Goal: Register for event/course

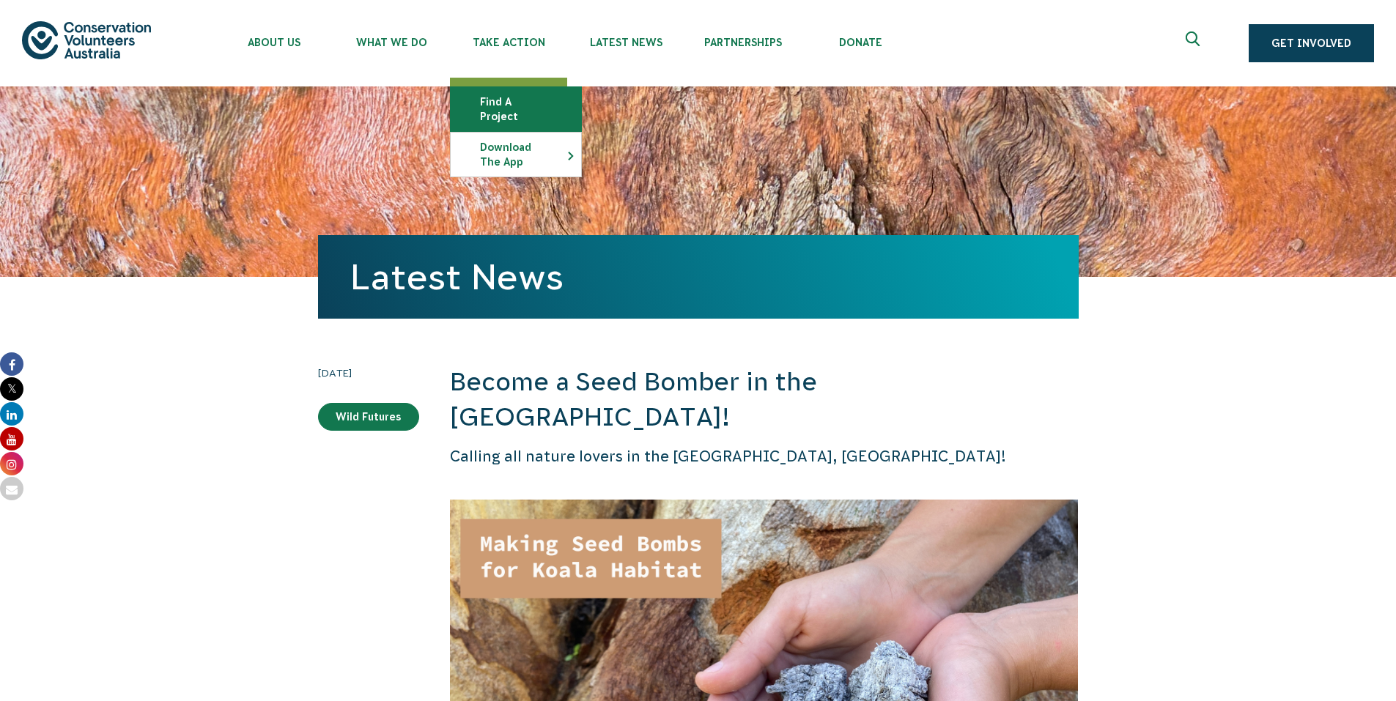
click at [517, 101] on link "Find a project" at bounding box center [516, 109] width 130 height 44
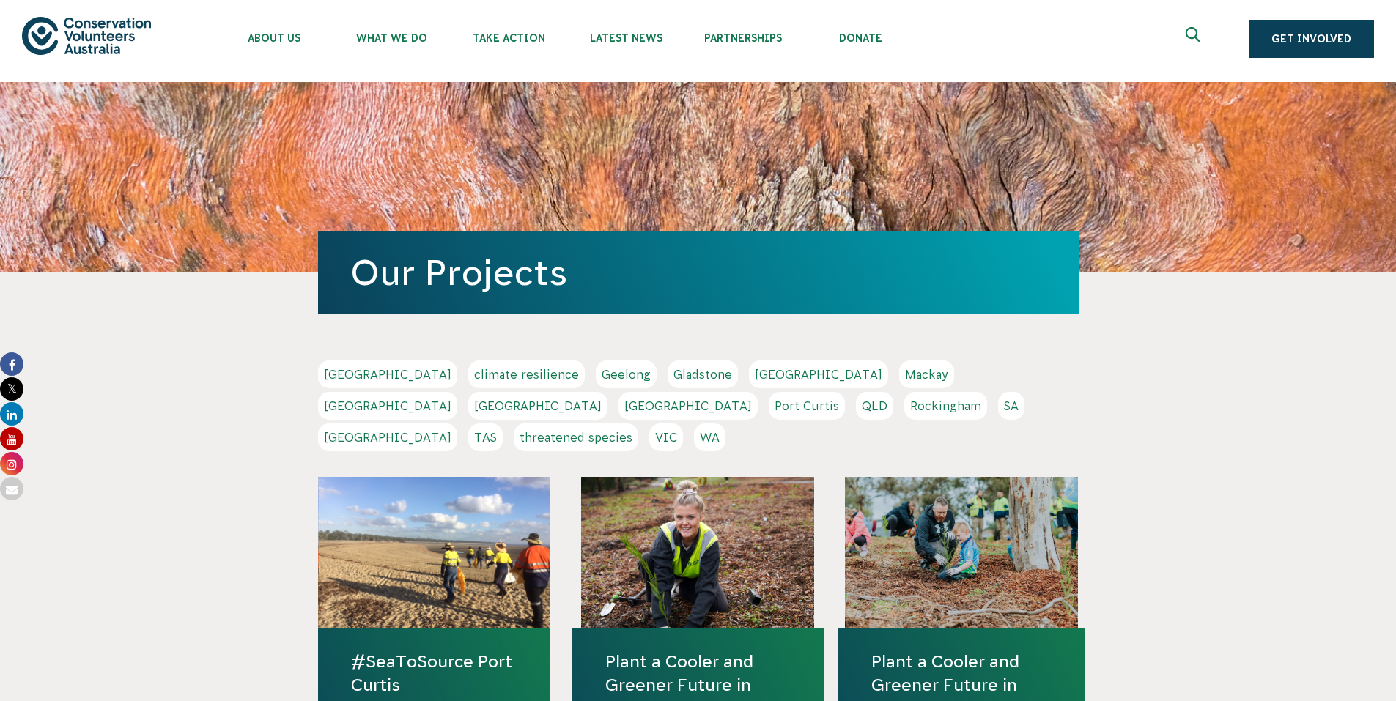
scroll to position [73, 0]
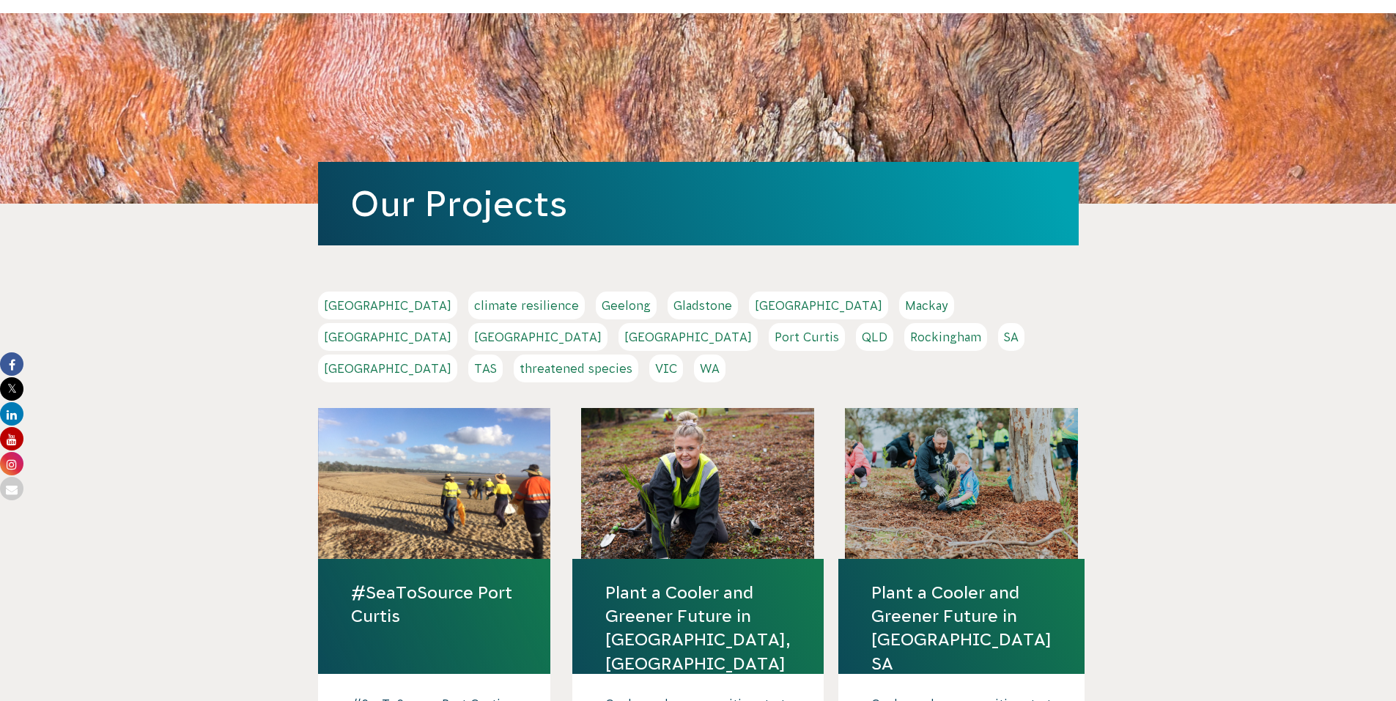
click at [607, 323] on link "NSW" at bounding box center [537, 337] width 139 height 28
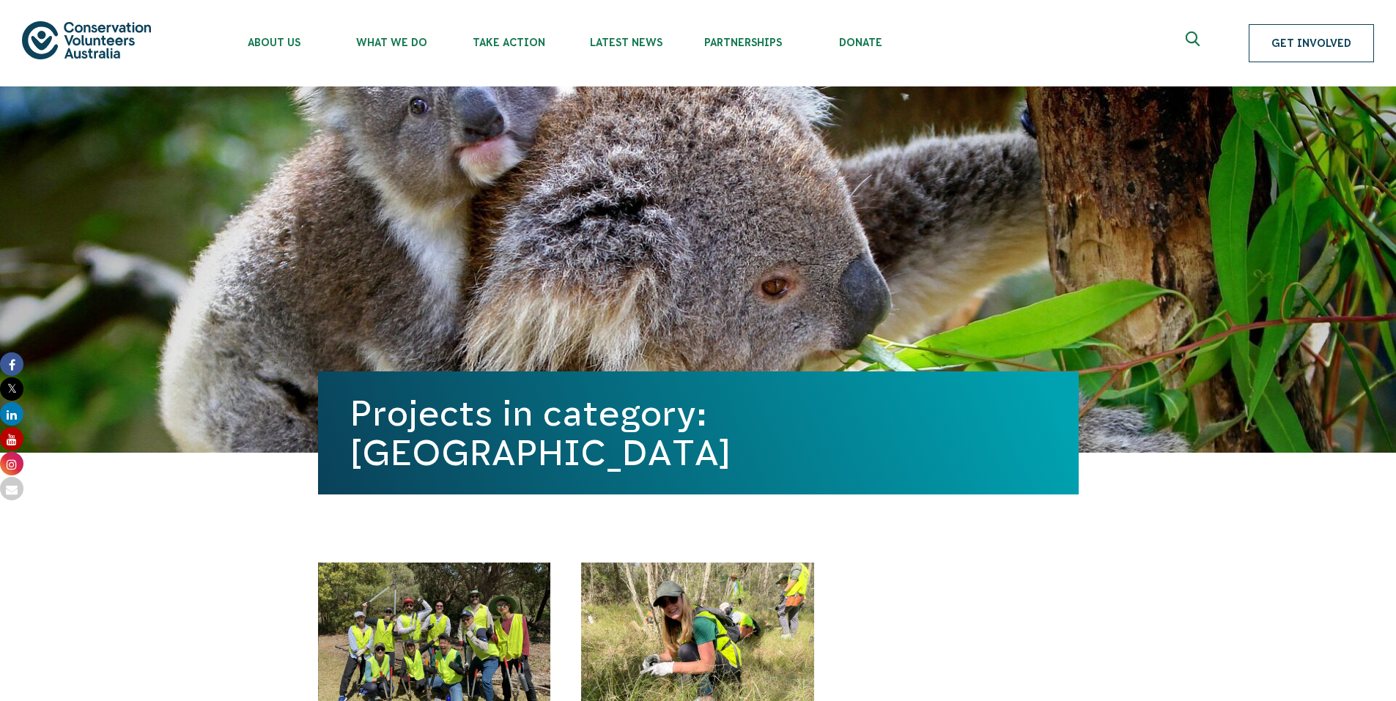
click at [1327, 45] on link "Get Involved" at bounding box center [1310, 43] width 125 height 38
